Goal: Check status: Check status

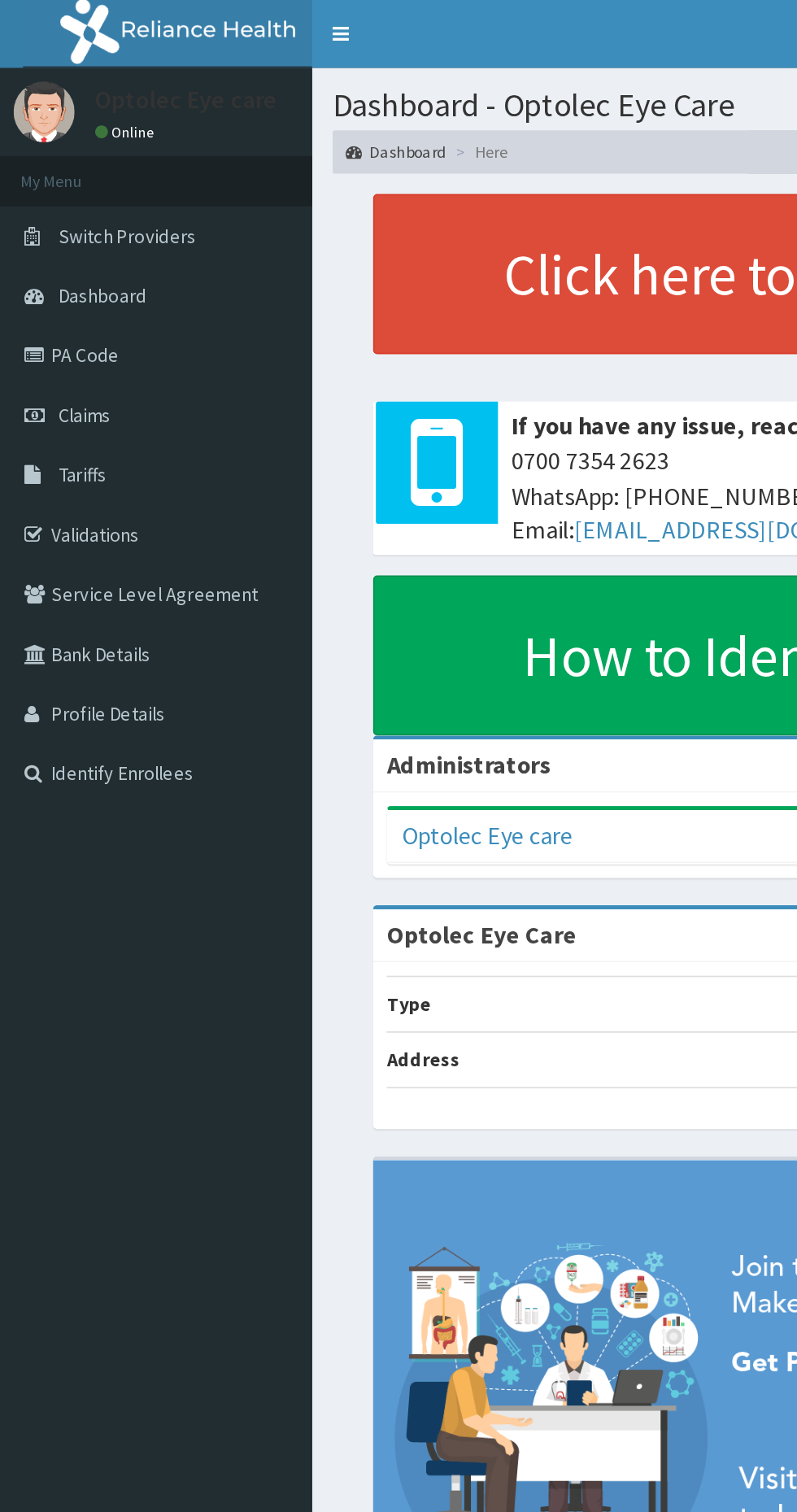
click at [54, 221] on link "PA Code" at bounding box center [93, 213] width 187 height 36
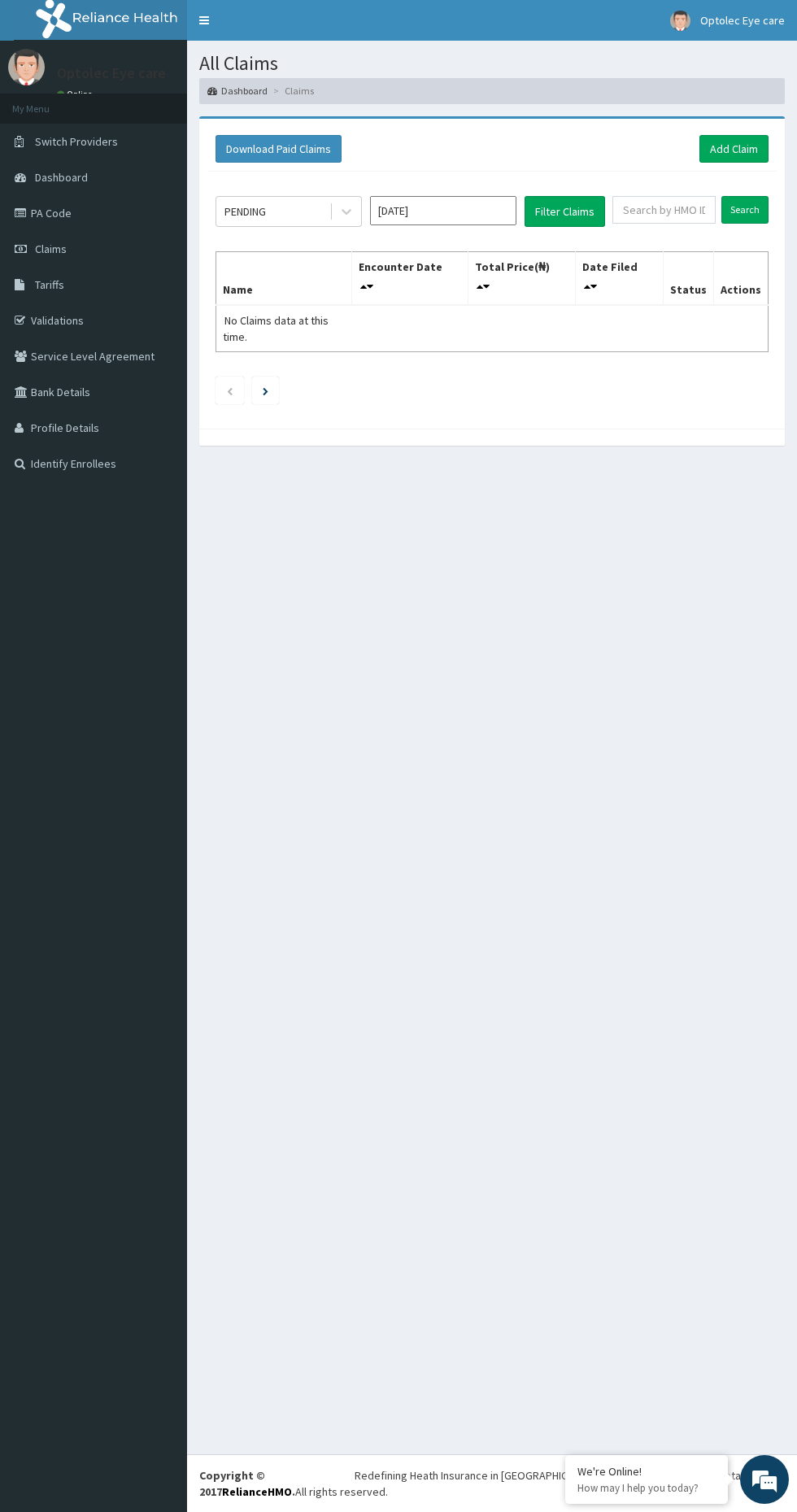
click at [443, 213] on input "[DATE]" at bounding box center [444, 211] width 147 height 30
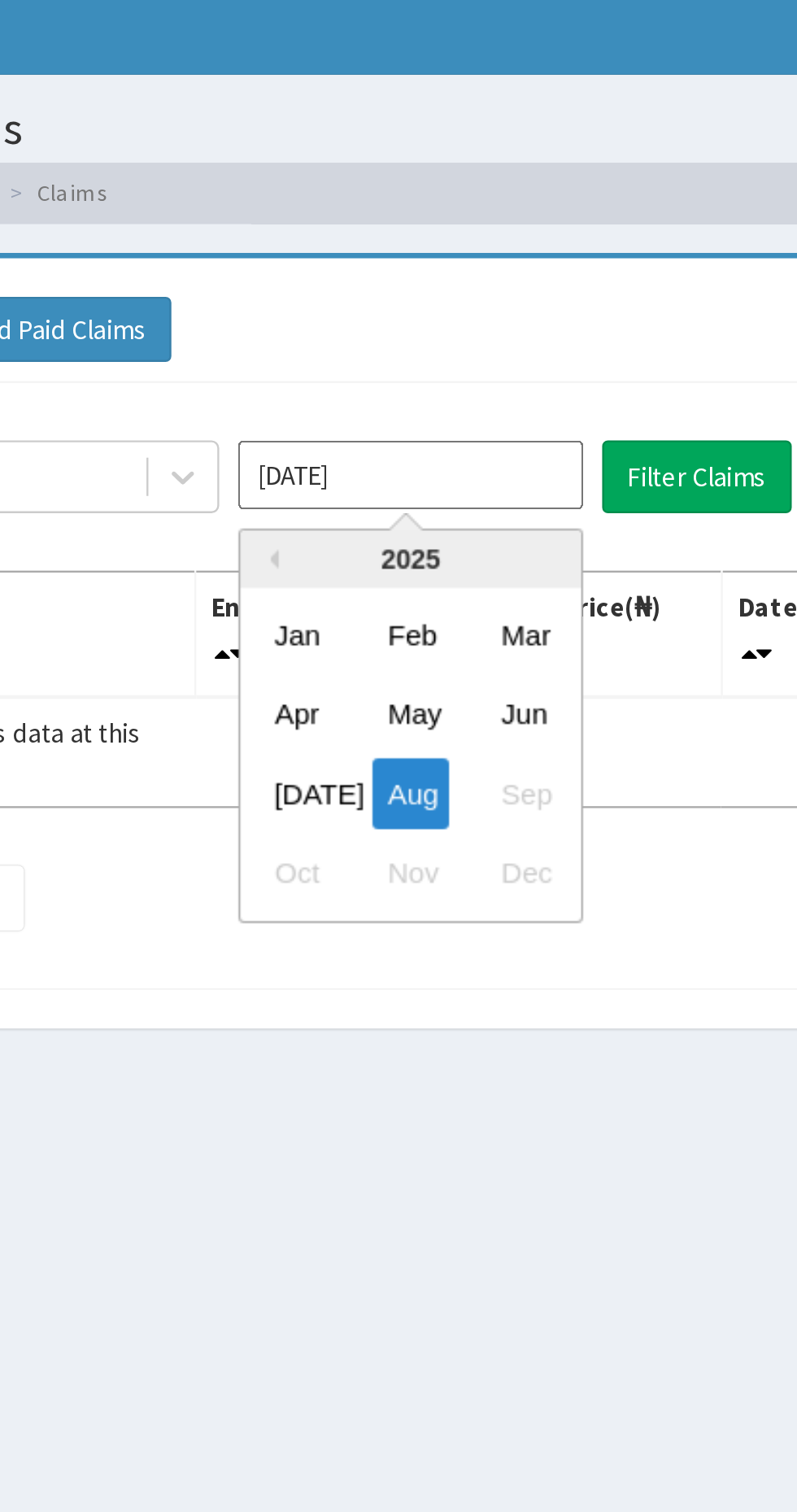
click at [492, 314] on div "Jun" at bounding box center [491, 312] width 33 height 30
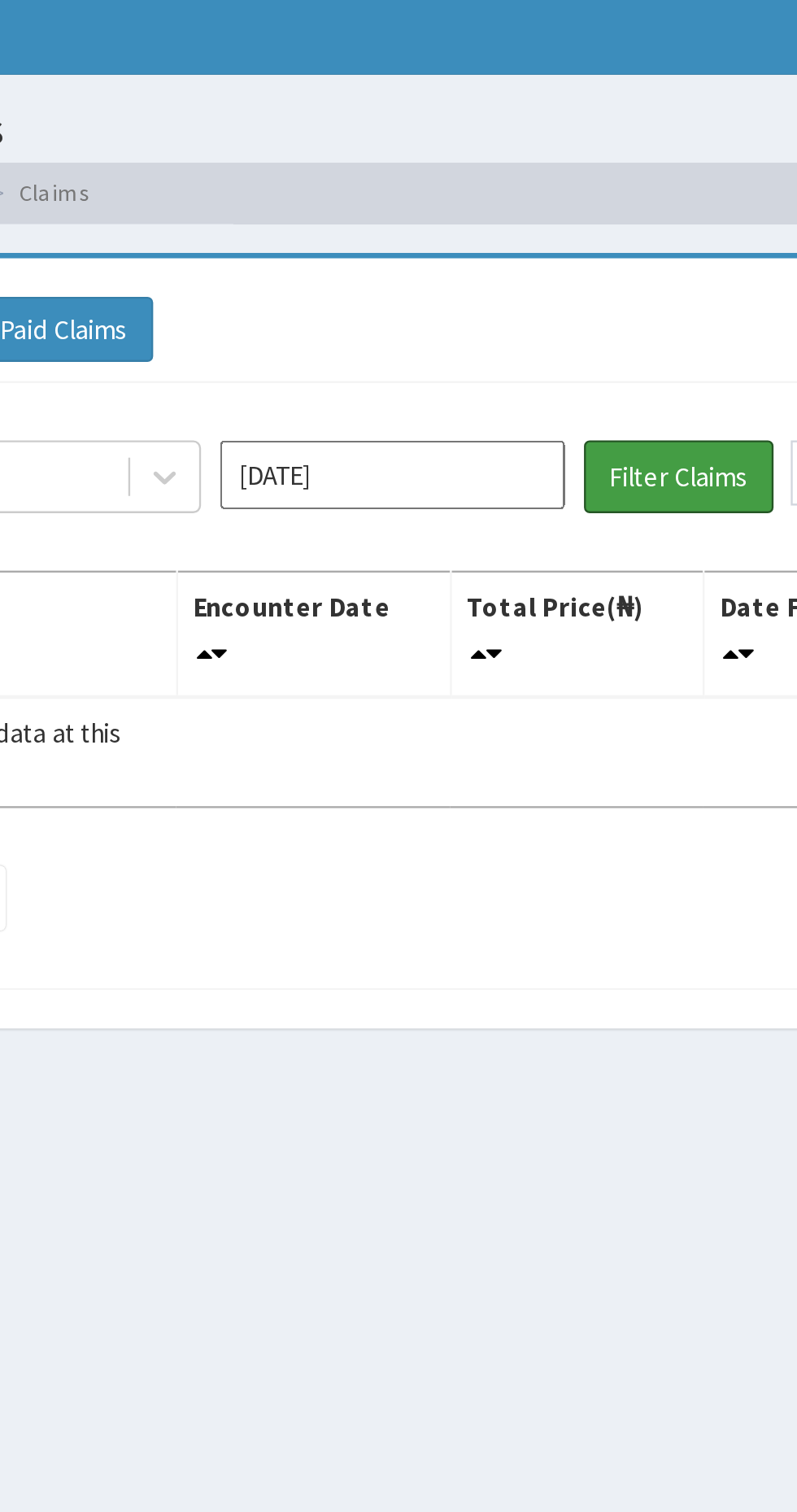
click at [550, 211] on button "Filter Claims" at bounding box center [564, 211] width 80 height 31
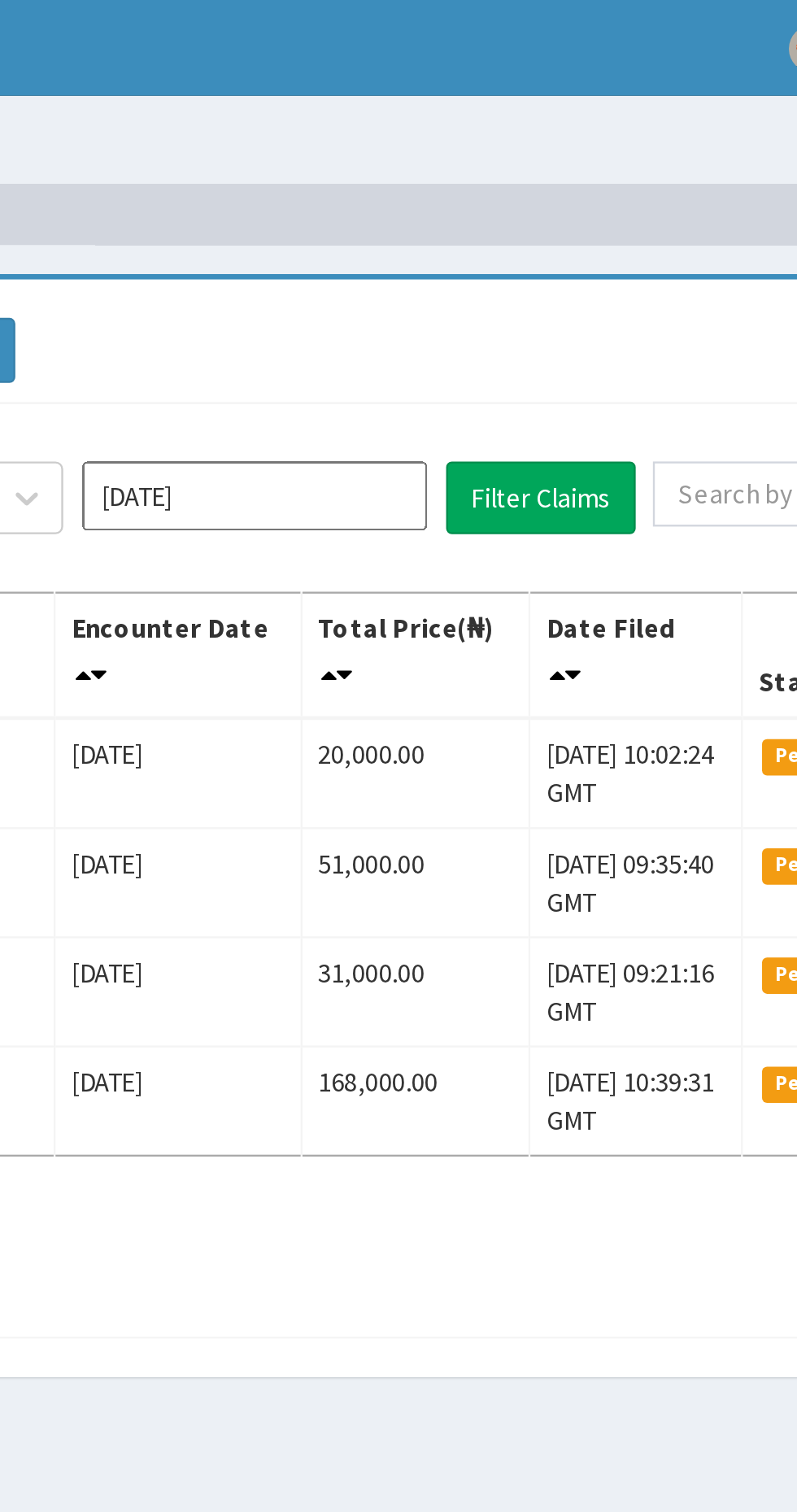
click at [473, 215] on input "[DATE]" at bounding box center [444, 211] width 147 height 30
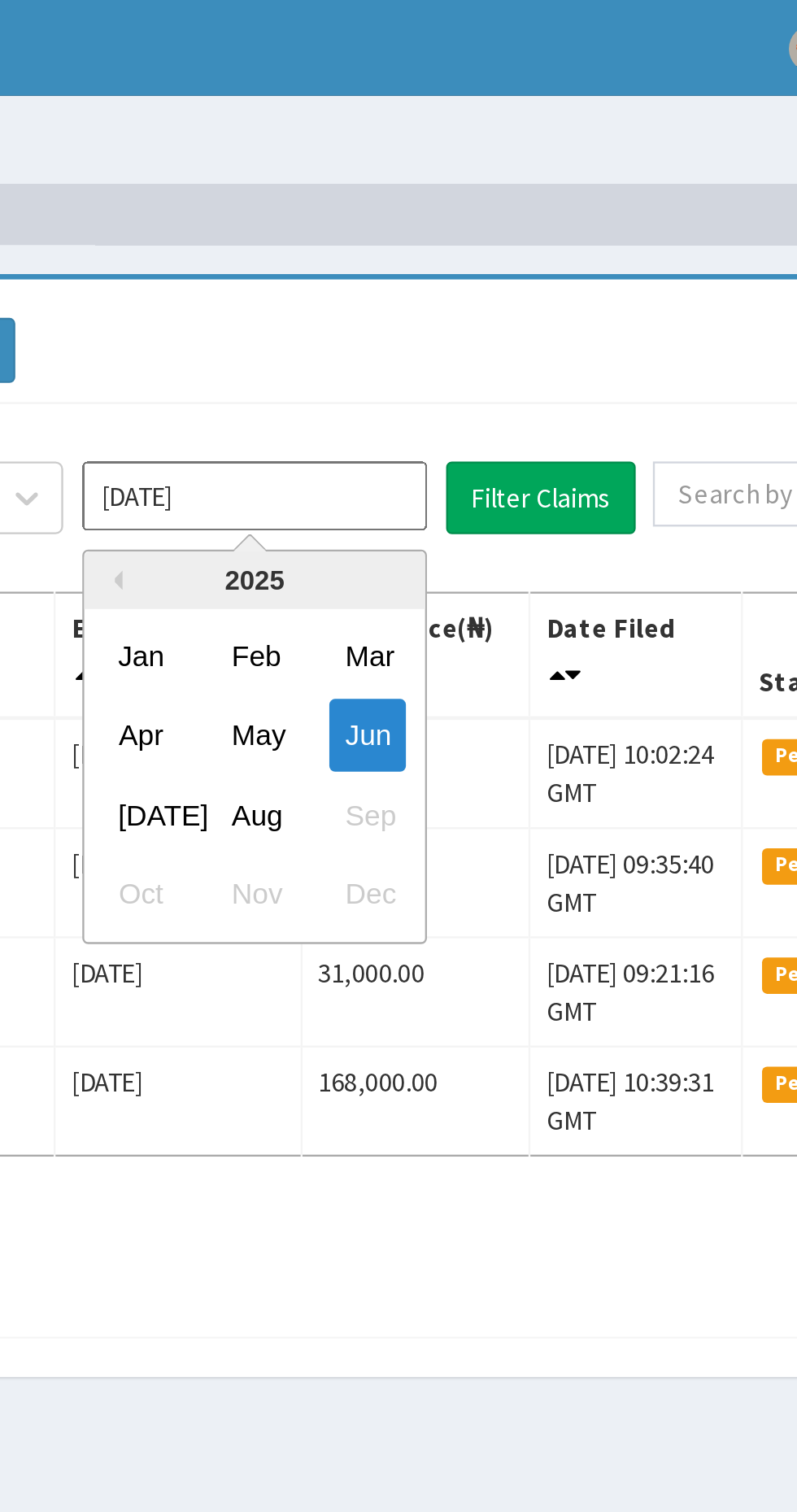
click at [386, 344] on div "[DATE]" at bounding box center [395, 345] width 33 height 30
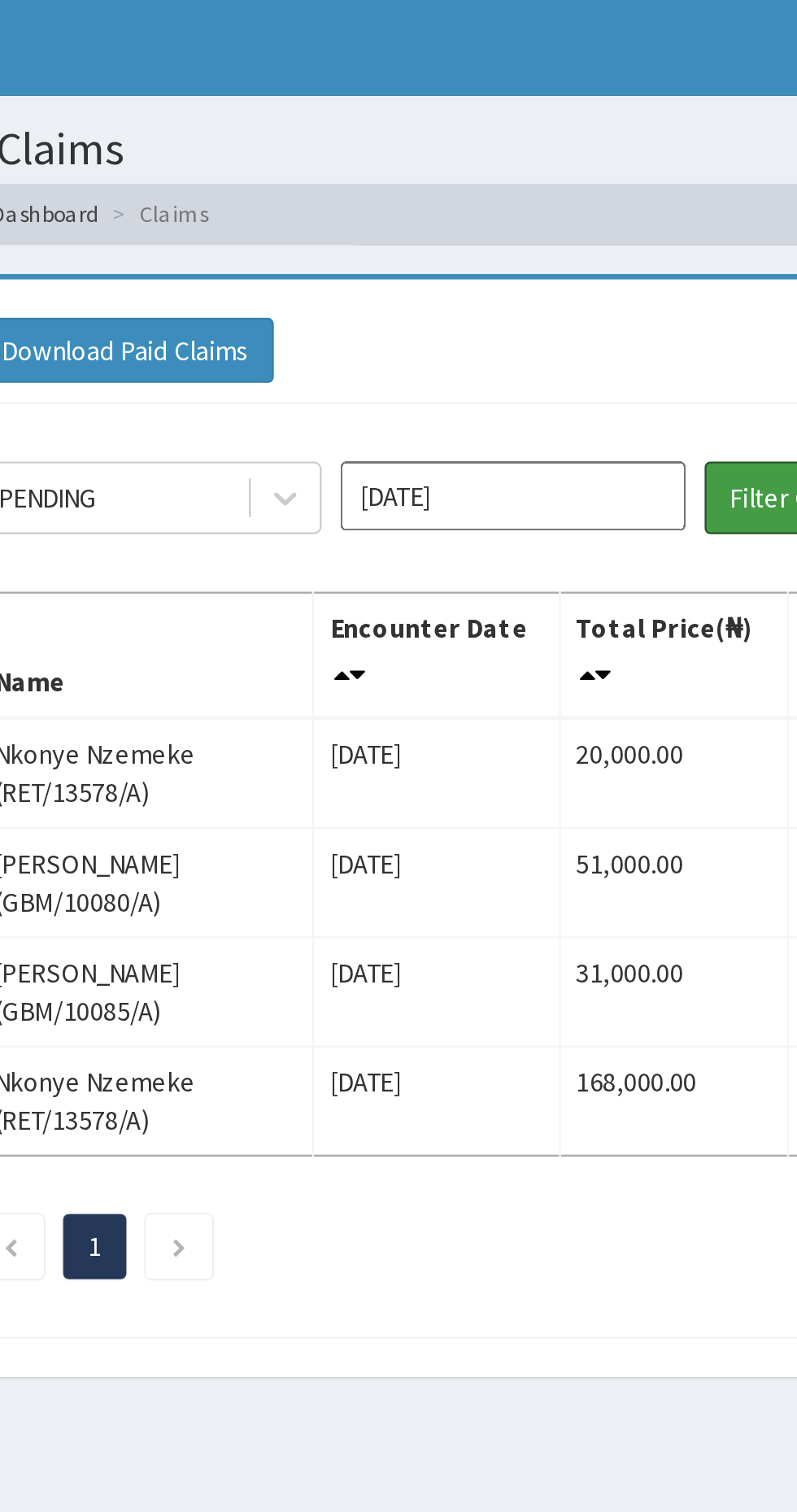
click at [553, 214] on button "Filter Claims" at bounding box center [564, 211] width 80 height 31
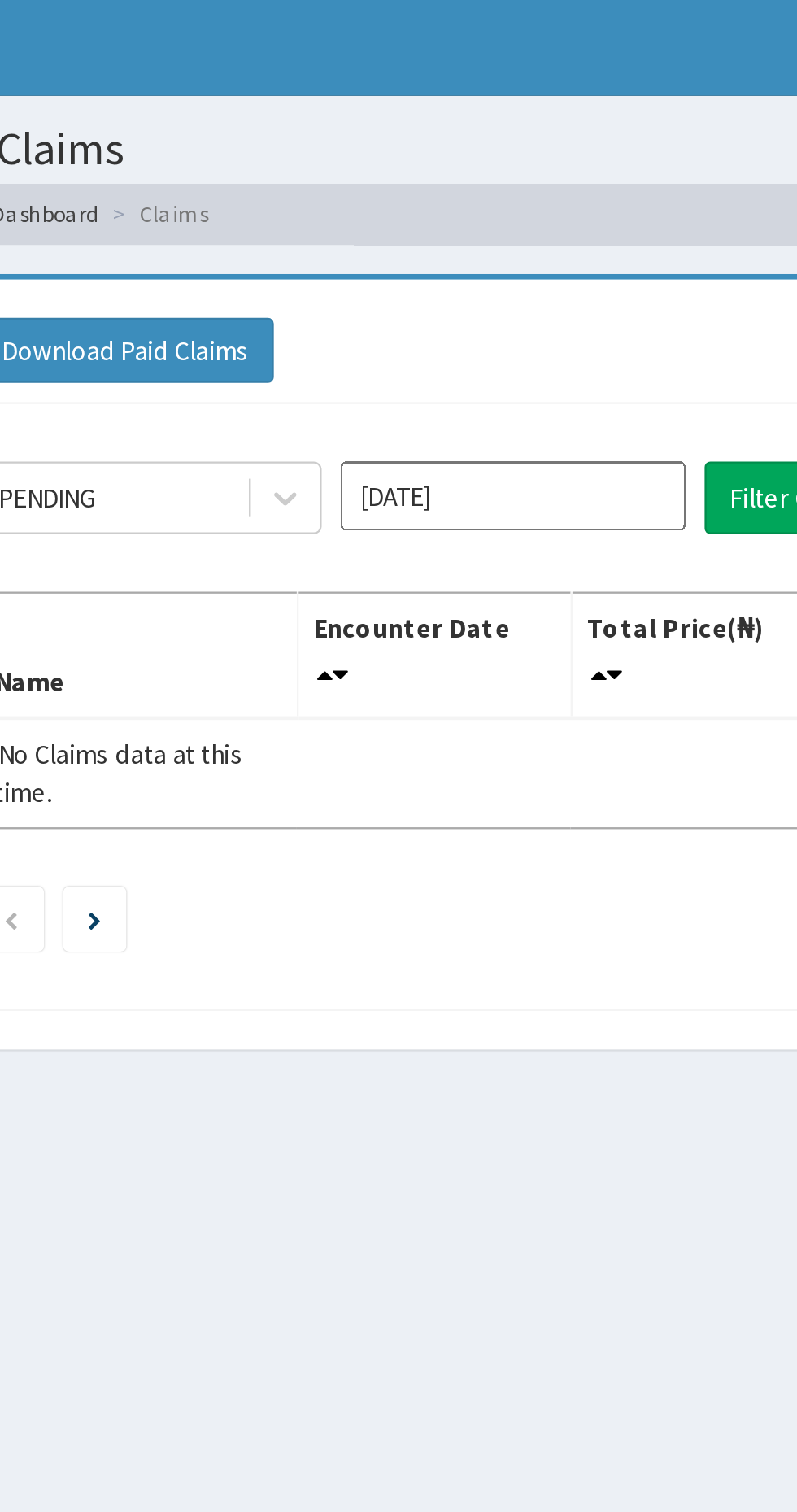
click at [448, 213] on input "[DATE]" at bounding box center [444, 211] width 147 height 30
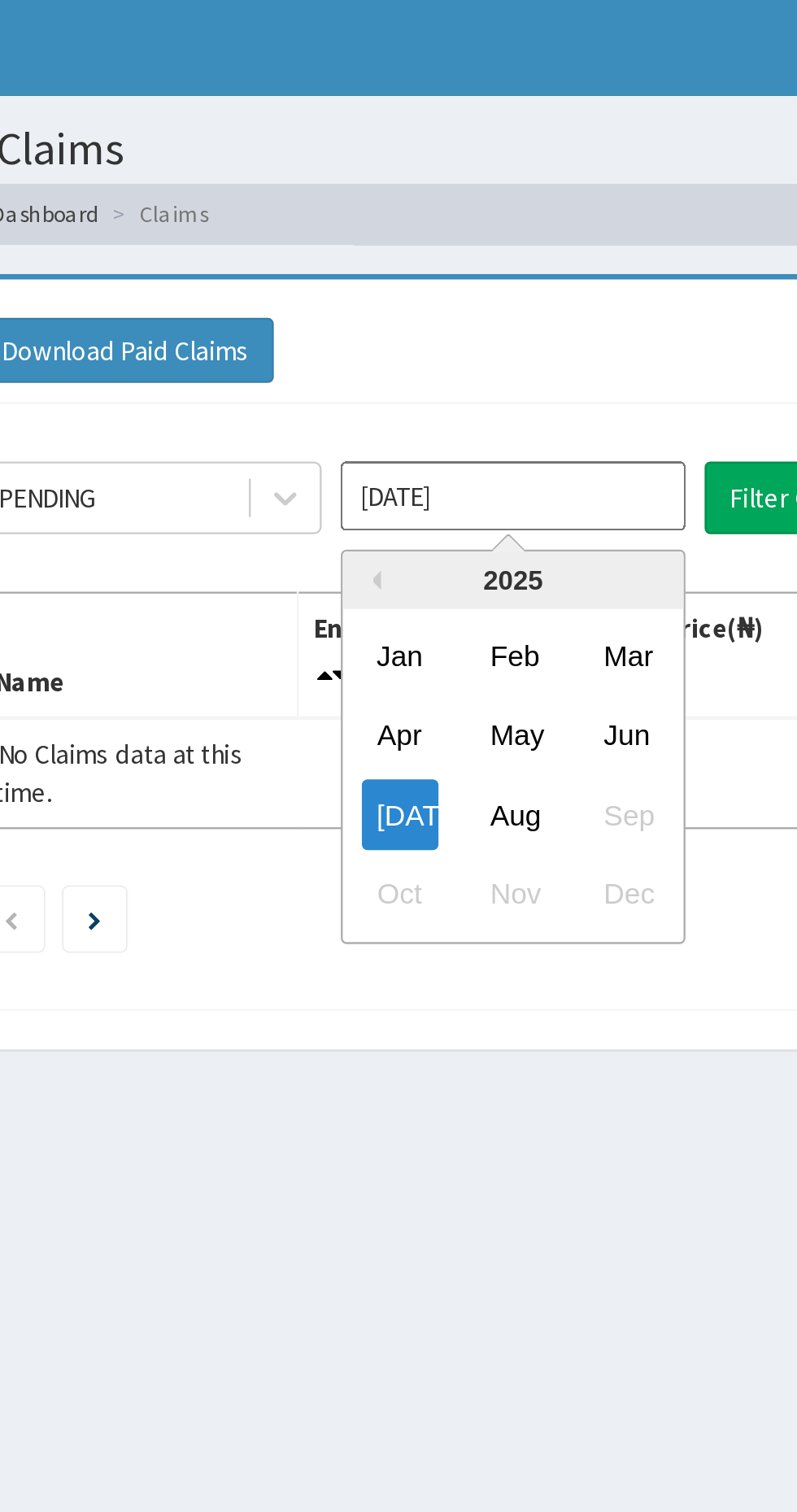
click at [456, 320] on div "May" at bounding box center [444, 312] width 33 height 30
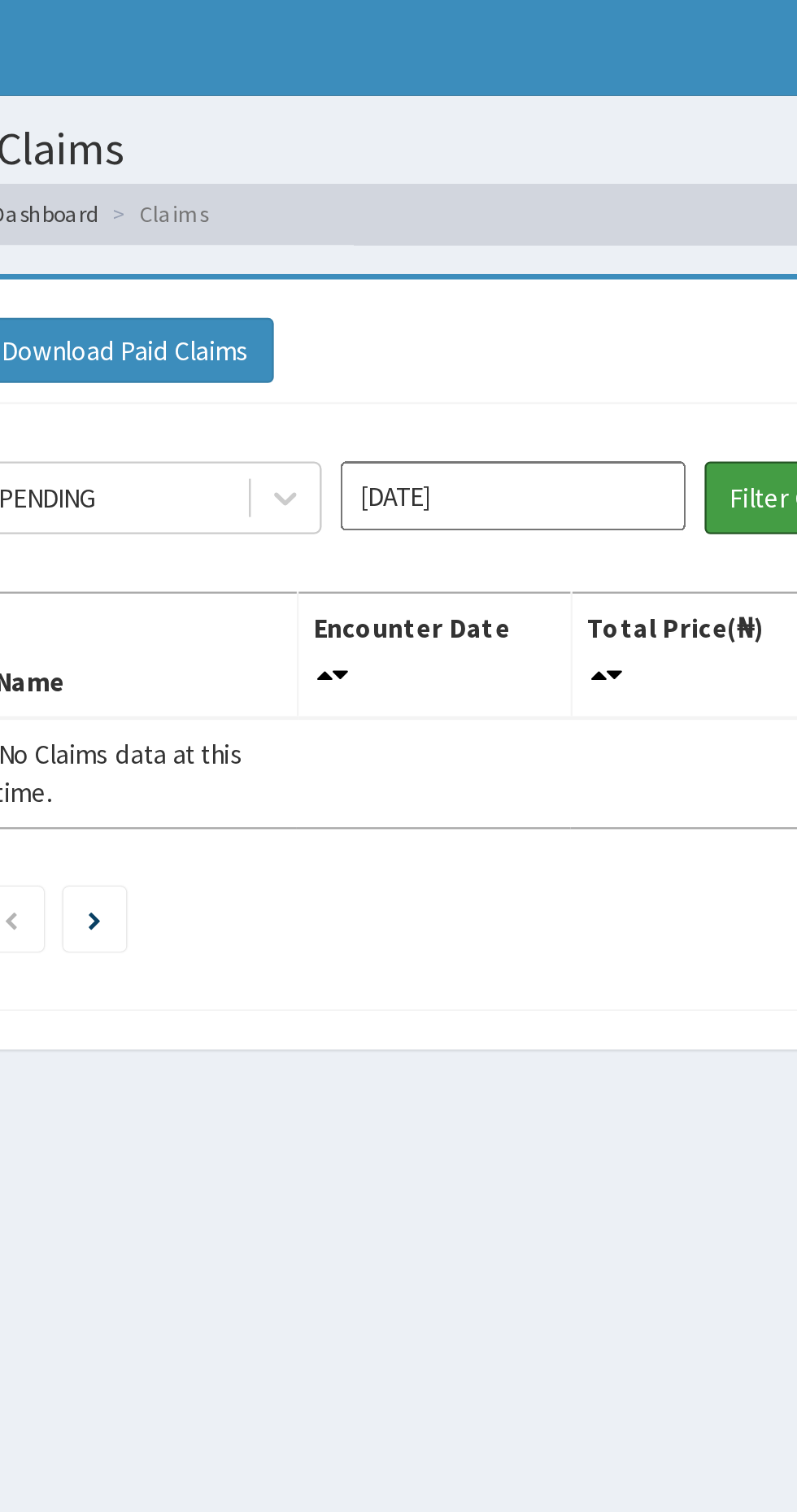
click at [551, 217] on button "Filter Claims" at bounding box center [564, 211] width 80 height 31
click at [460, 205] on input "[DATE]" at bounding box center [444, 211] width 147 height 30
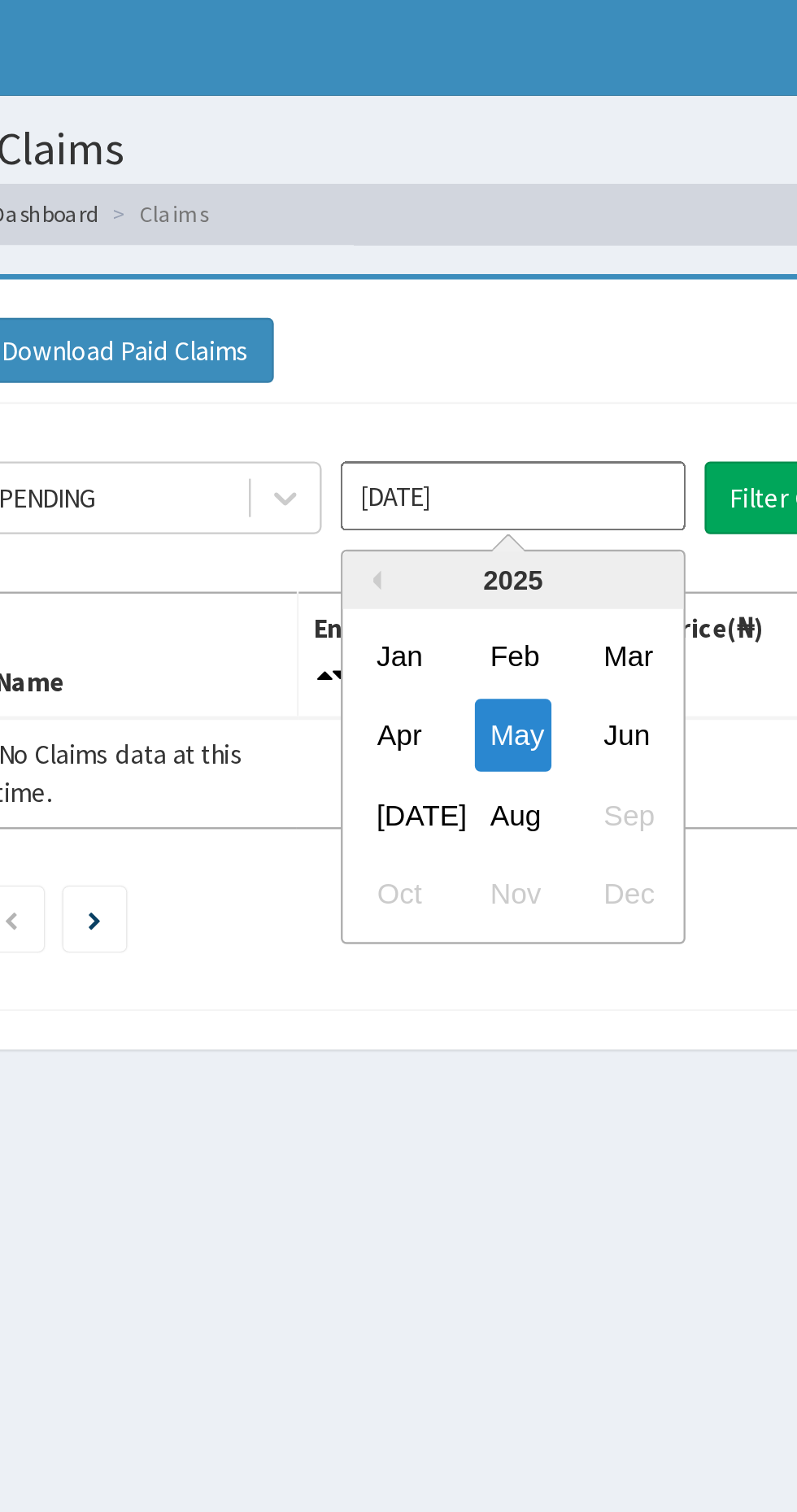
click at [487, 313] on div "Jun" at bounding box center [491, 312] width 33 height 30
type input "[DATE]"
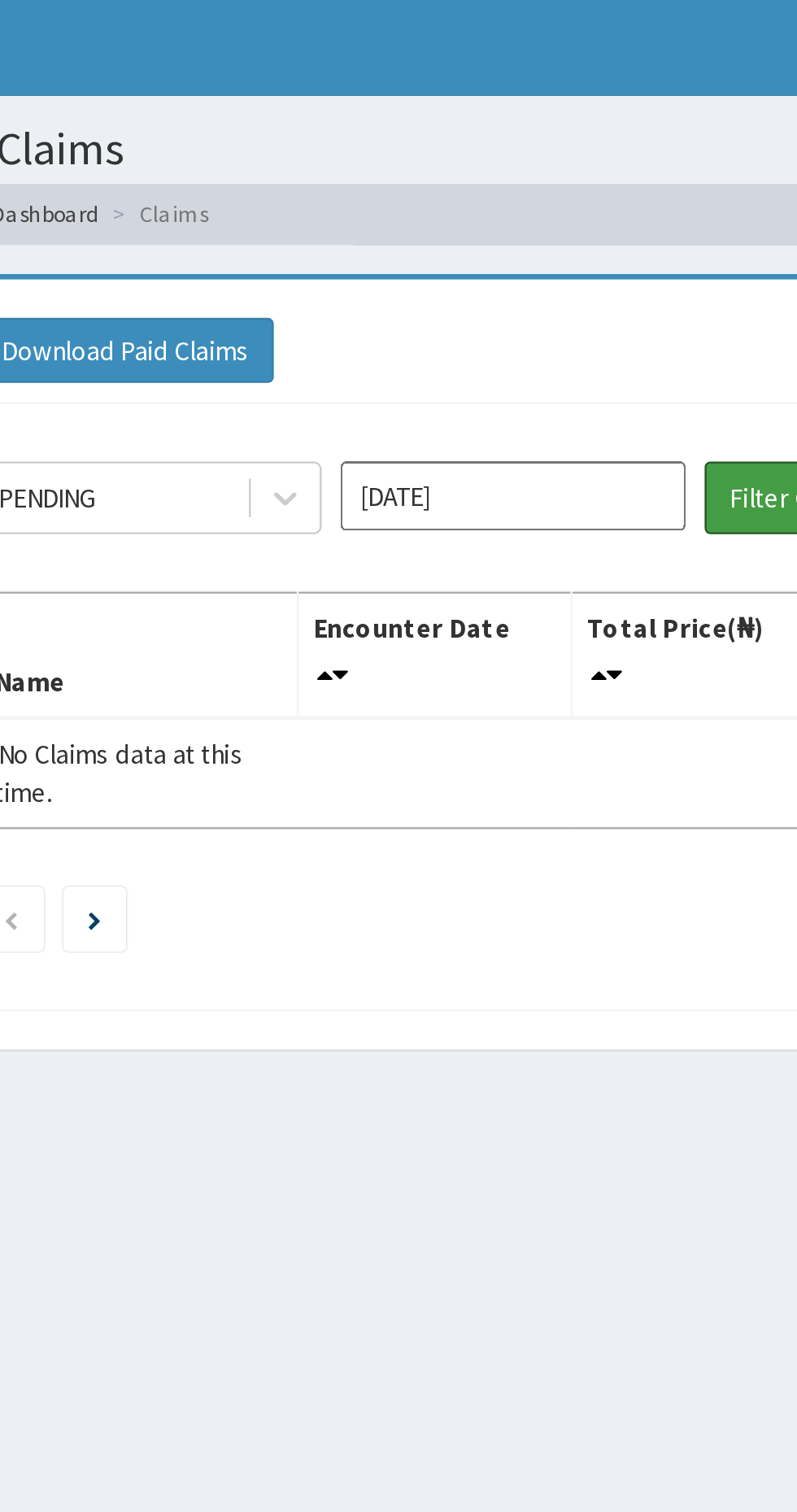
click at [543, 214] on button "Filter Claims" at bounding box center [564, 211] width 80 height 31
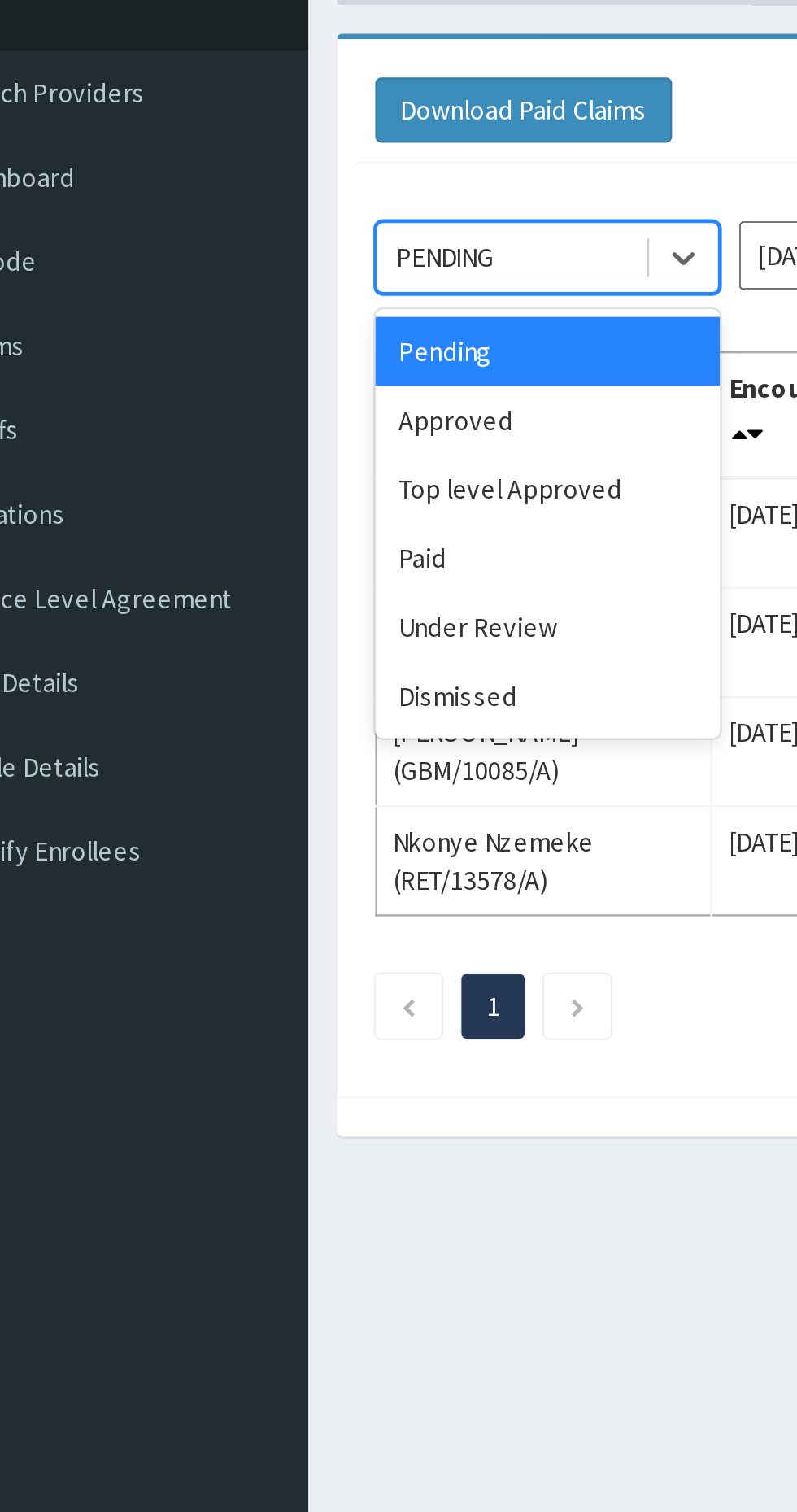
click at [231, 272] on div "Approved" at bounding box center [289, 281] width 147 height 30
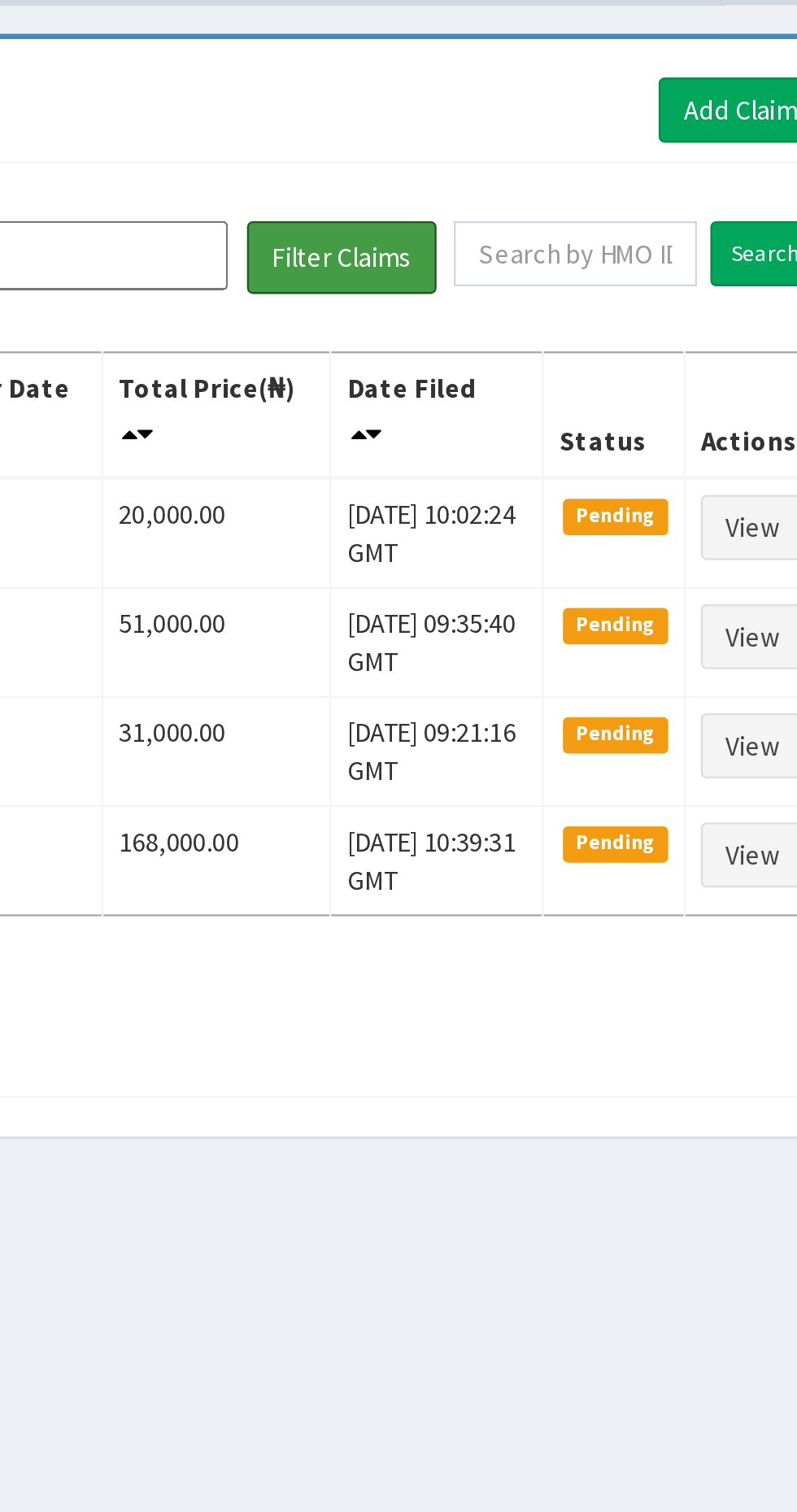
click at [562, 213] on button "Filter Claims" at bounding box center [564, 211] width 80 height 31
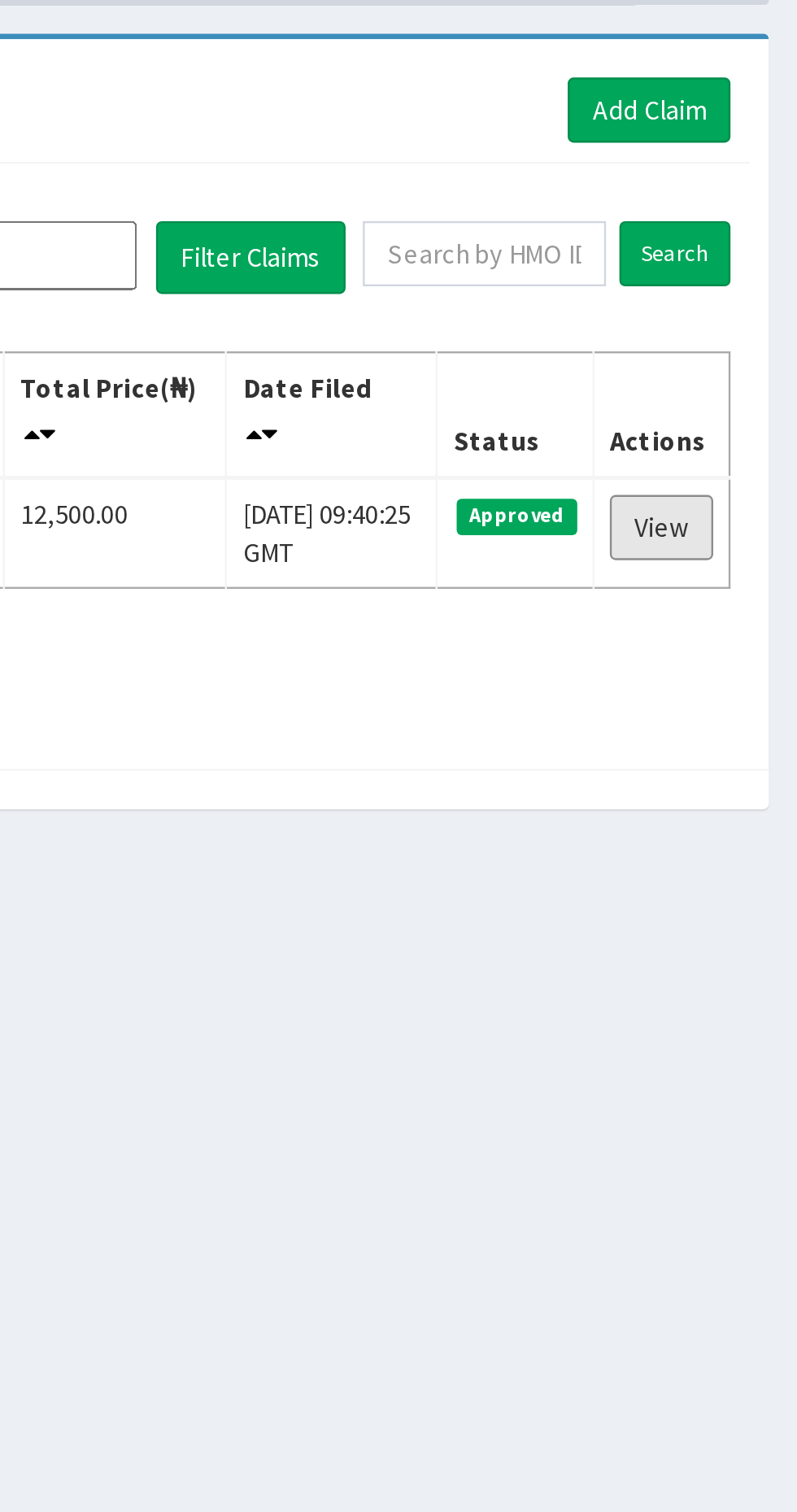
click at [738, 327] on link "View" at bounding box center [740, 327] width 44 height 28
